Goal: Ask a question

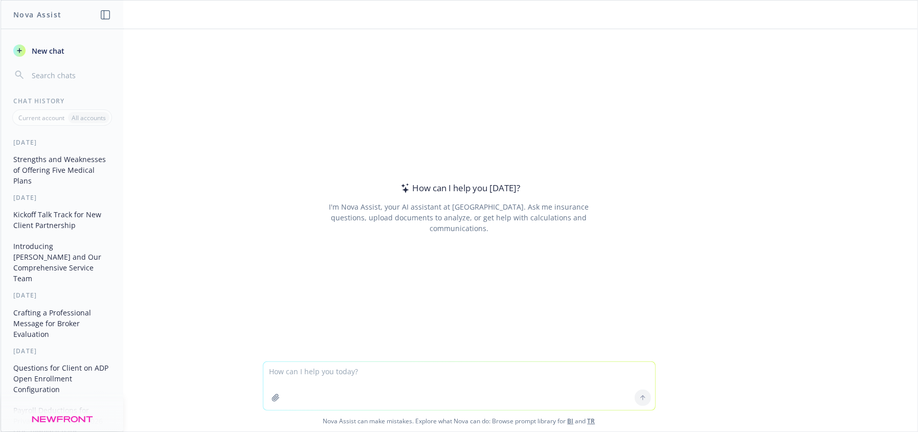
drag, startPoint x: 348, startPoint y: 368, endPoint x: 334, endPoint y: 371, distance: 14.8
click at [347, 368] on textarea at bounding box center [460, 386] width 392 height 48
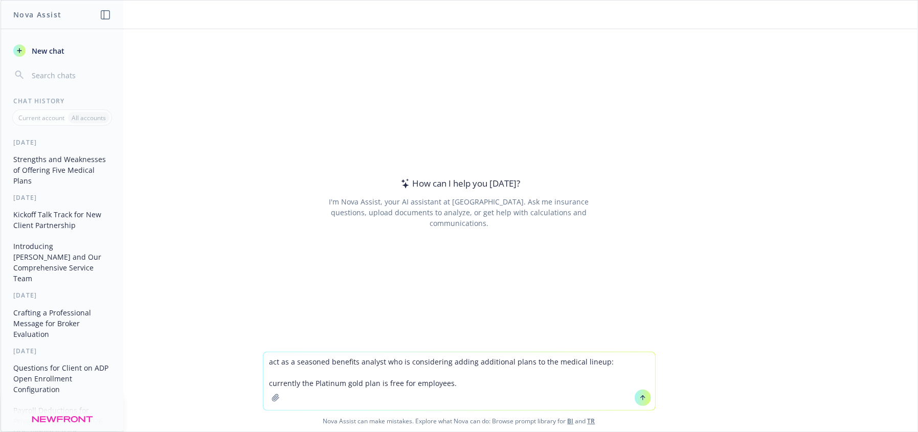
drag, startPoint x: 358, startPoint y: 383, endPoint x: 343, endPoint y: 382, distance: 14.9
click at [343, 382] on textarea "act as a seasoned benefits analyst who is considering adding additional plans t…" at bounding box center [460, 382] width 392 height 58
click at [468, 378] on textarea "act as a seasoned benefits analyst who is considering adding additional plans t…" at bounding box center [460, 382] width 392 height 58
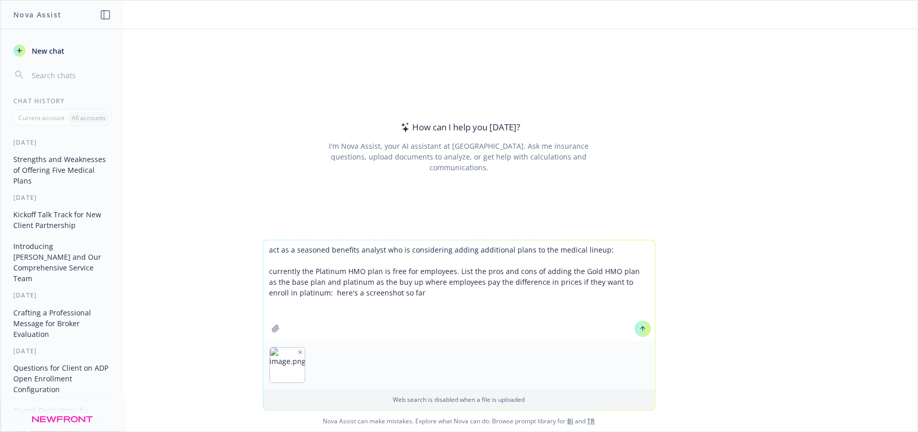
type textarea "act as a seasoned benefits analyst who is considering adding additional plans t…"
click at [640, 325] on icon at bounding box center [643, 328] width 7 height 7
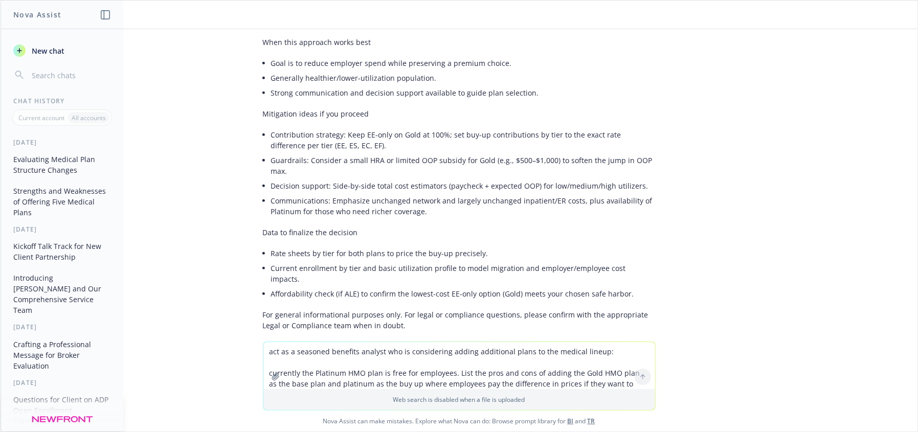
scroll to position [729, 0]
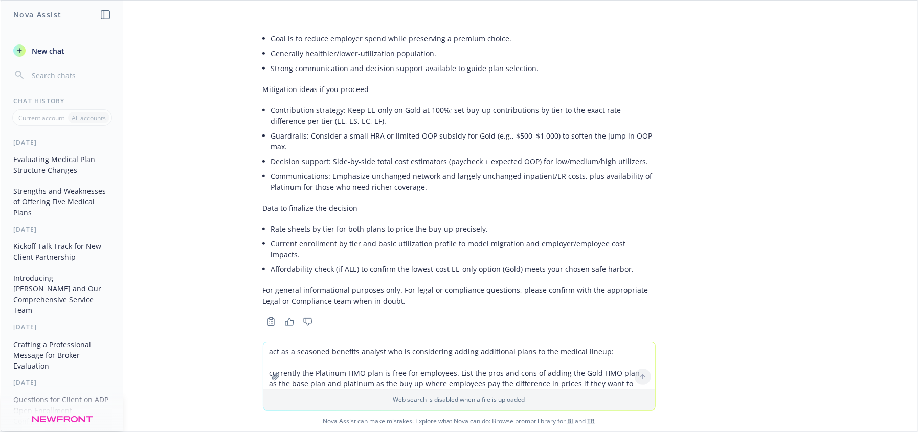
click at [208, 264] on div "png image.png act as a seasoned benefits analyst who is considering adding addi…" at bounding box center [459, 185] width 917 height 313
click at [685, 233] on div "png image.png act as a seasoned benefits analyst who is considering adding addi…" at bounding box center [459, 185] width 917 height 313
click at [387, 359] on textarea "act as a seasoned benefits analyst who is considering adding additional plans t…" at bounding box center [460, 365] width 392 height 47
click at [398, 366] on textarea "act as a seasoned benefits analyst who is considering adding additional plans t…" at bounding box center [460, 365] width 392 height 47
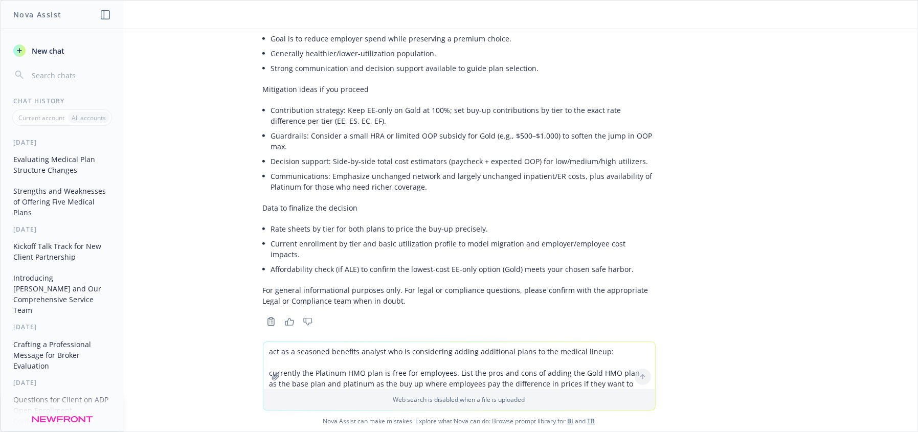
click at [398, 366] on textarea "act as a seasoned benefits analyst who is considering adding additional plans t…" at bounding box center [460, 365] width 392 height 47
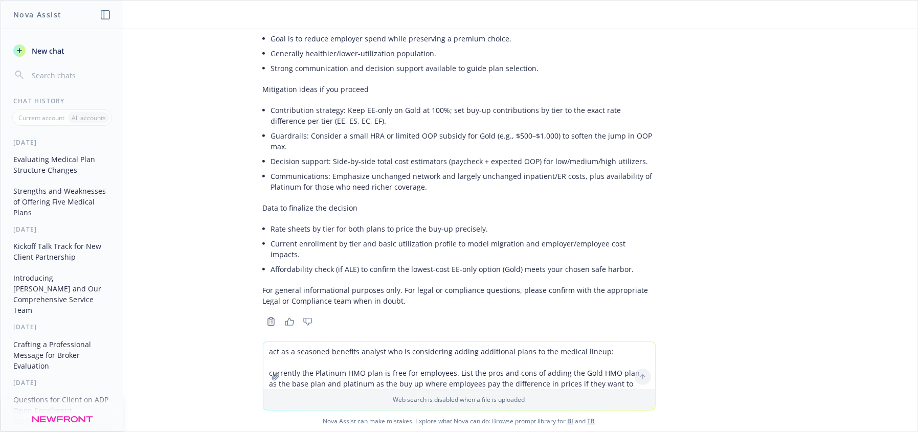
click at [398, 366] on textarea "act as a seasoned benefits analyst who is considering adding additional plans t…" at bounding box center [460, 365] width 392 height 47
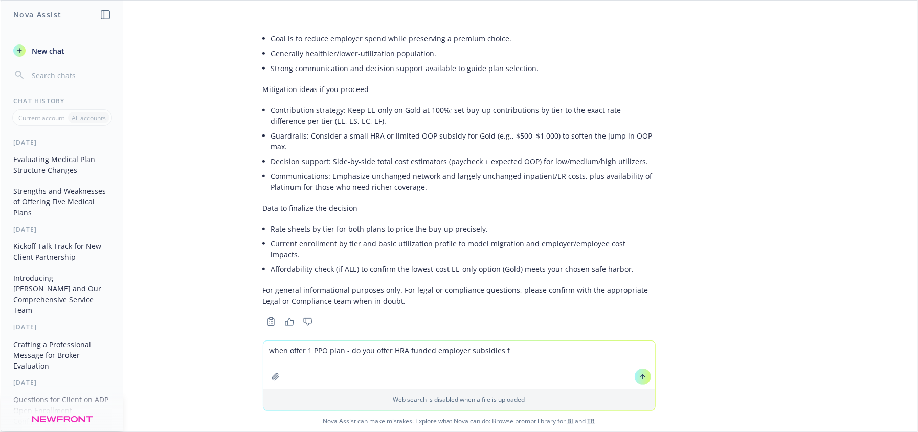
type textarea "when offer 1 PPO plan - do you offer HRA funded employer subsidies"
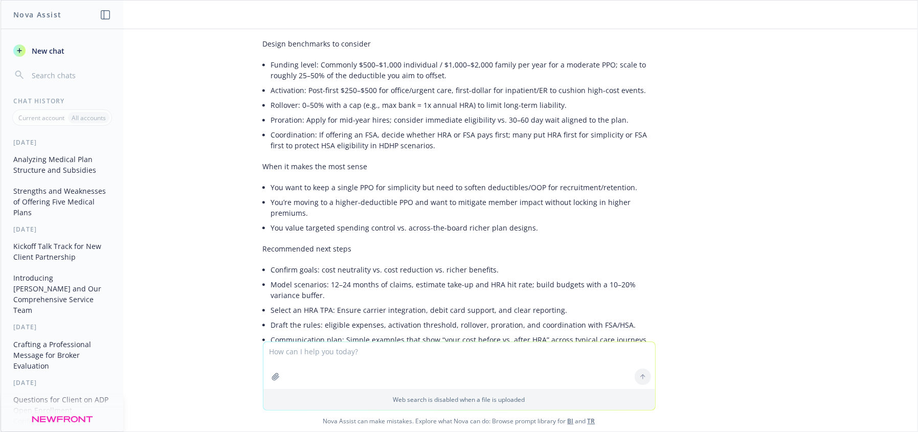
scroll to position [1623, 0]
click at [519, 178] on ul "You want to keep a single PPO for simplicity but need to soften deductibles/OOP…" at bounding box center [463, 205] width 385 height 55
click at [636, 192] on li "You’re moving to a higher-deductible PPO and want to mitigate member impact wit…" at bounding box center [463, 205] width 385 height 26
click at [371, 192] on li "You’re moving to a higher-deductible PPO and want to mitigate member impact wit…" at bounding box center [463, 205] width 385 height 26
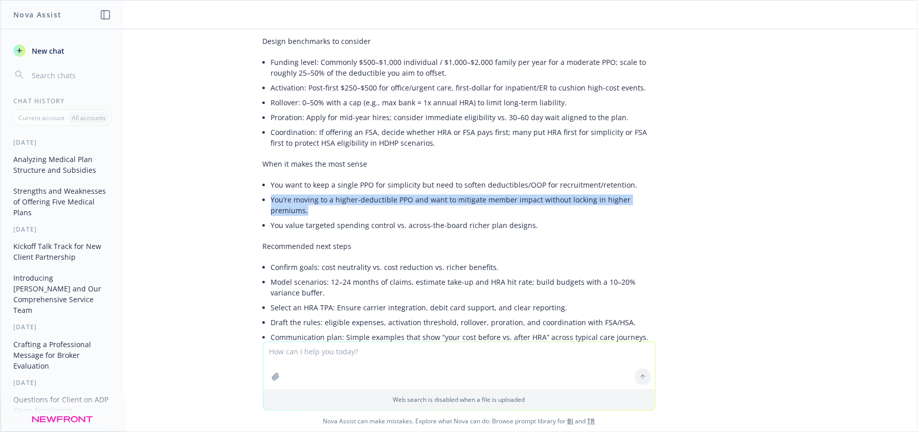
drag, startPoint x: 328, startPoint y: 177, endPoint x: 255, endPoint y: 164, distance: 73.7
click at [271, 192] on li "You’re moving to a higher-deductible PPO and want to mitigate member impact wit…" at bounding box center [463, 205] width 385 height 26
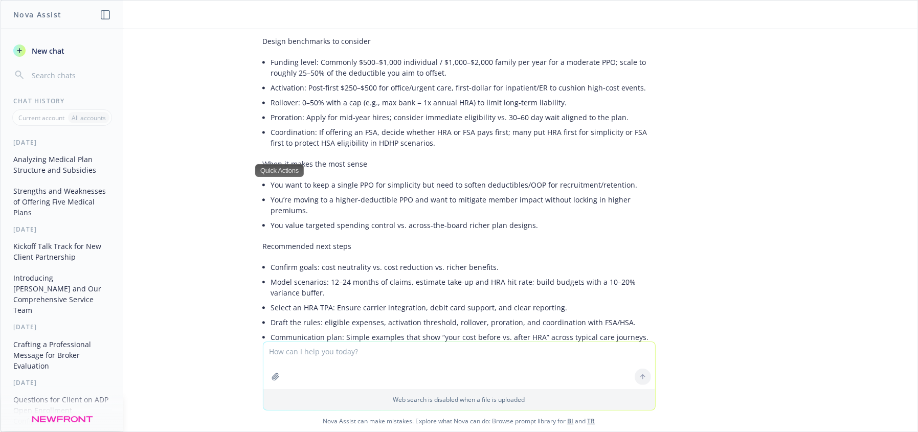
drag, startPoint x: 405, startPoint y: 216, endPoint x: 411, endPoint y: 212, distance: 7.4
click at [405, 241] on p "Recommended next steps" at bounding box center [459, 246] width 393 height 11
click at [446, 361] on textarea at bounding box center [460, 365] width 392 height 47
drag, startPoint x: 380, startPoint y: 361, endPoint x: 190, endPoint y: 335, distance: 191.1
click at [187, 347] on div "what are different ways to Web search is disabled when a file is uploaded Nova …" at bounding box center [459, 386] width 917 height 91
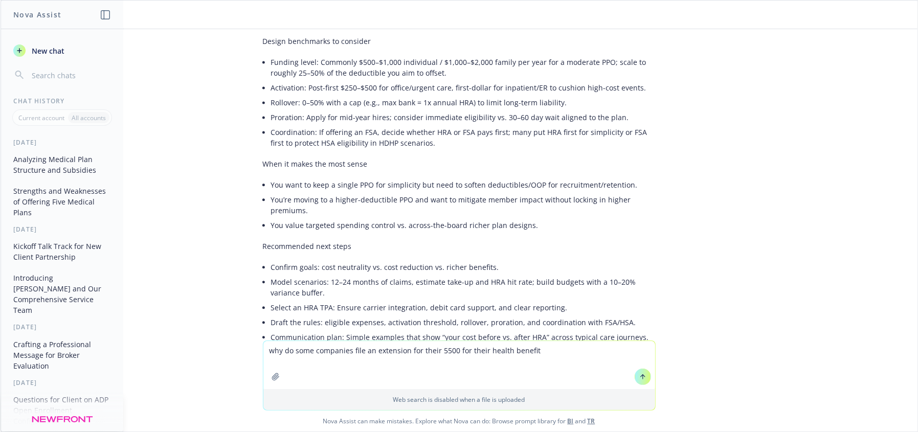
type textarea "why do some companies file an extension for their 5500 for their health benefits"
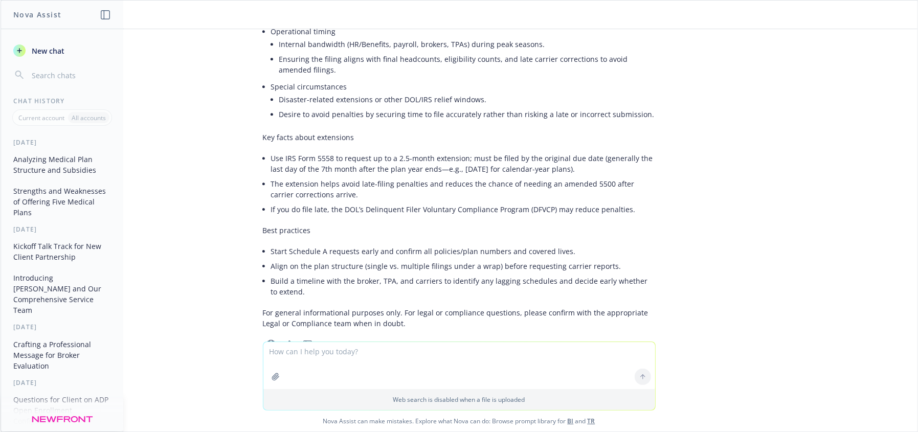
scroll to position [2249, 0]
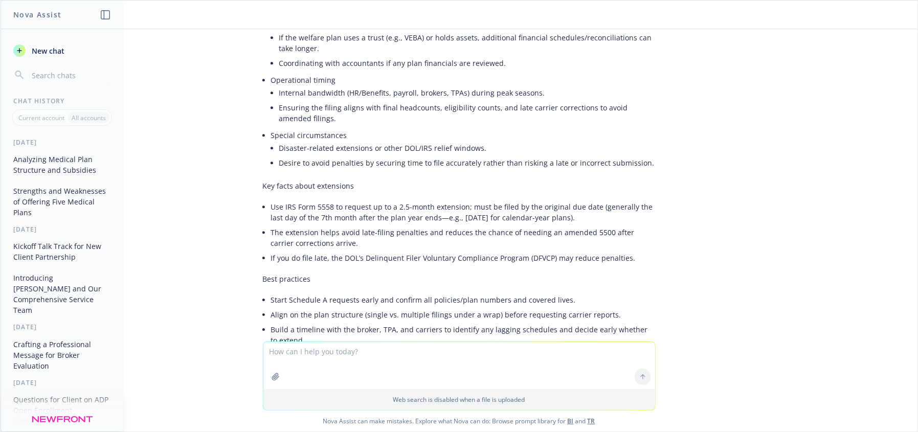
click at [341, 361] on textarea at bounding box center [460, 365] width 392 height 47
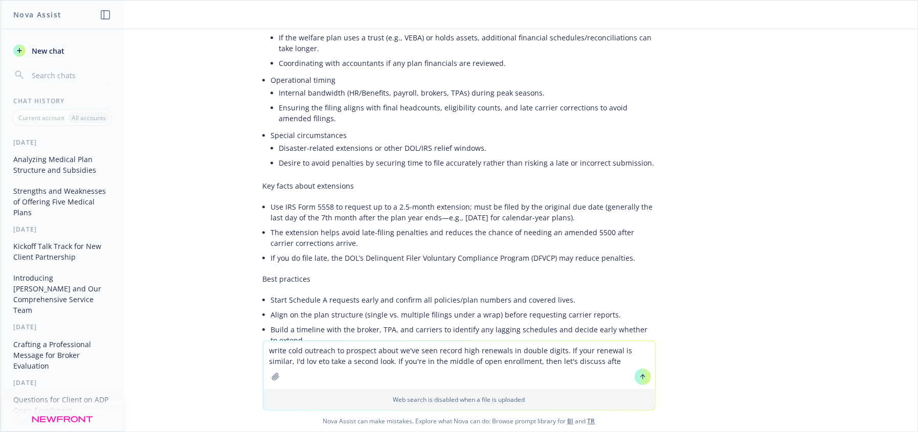
type textarea "write cold outreach to prospect about we've seen record high renewals in double…"
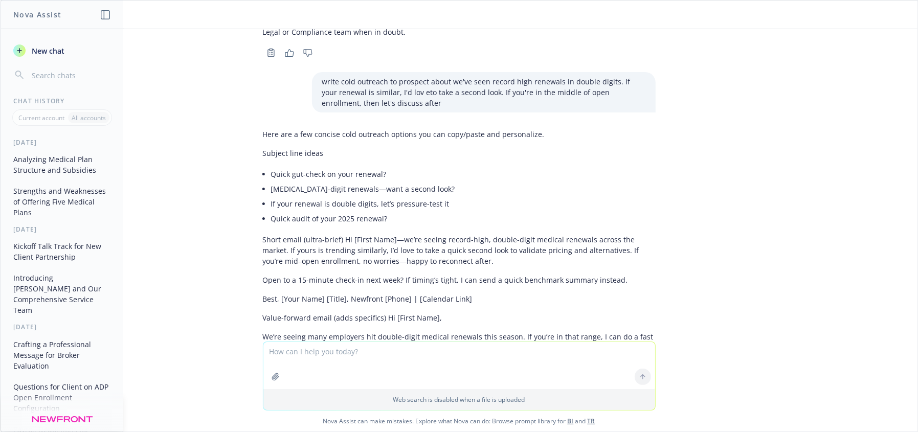
scroll to position [2595, 0]
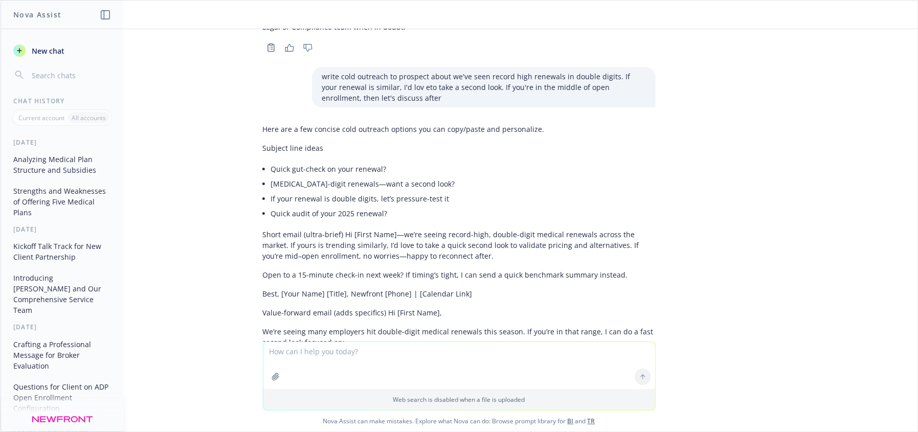
click at [392, 326] on p "We’re seeing many employers hit double-digit medical renewals this season. If y…" at bounding box center [459, 336] width 393 height 21
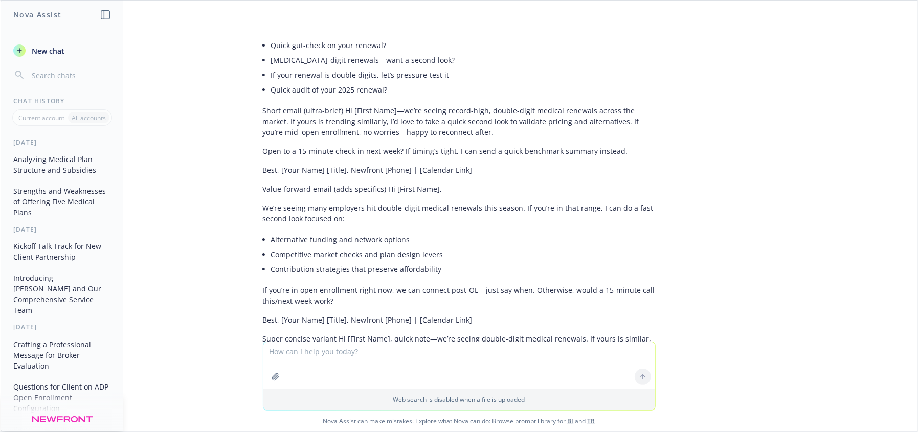
scroll to position [2724, 0]
